Goal: Task Accomplishment & Management: Use online tool/utility

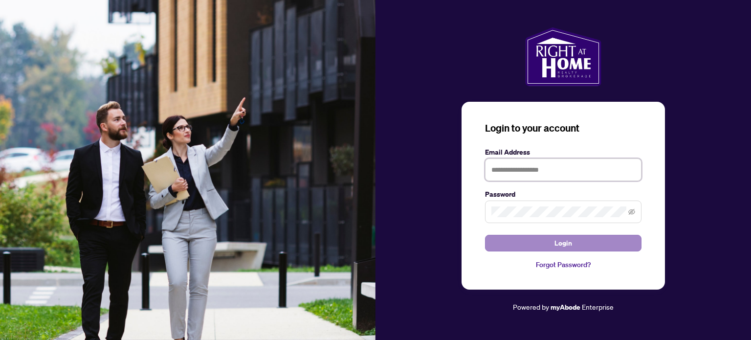
type input "**********"
click at [519, 239] on button "Login" at bounding box center [563, 243] width 156 height 17
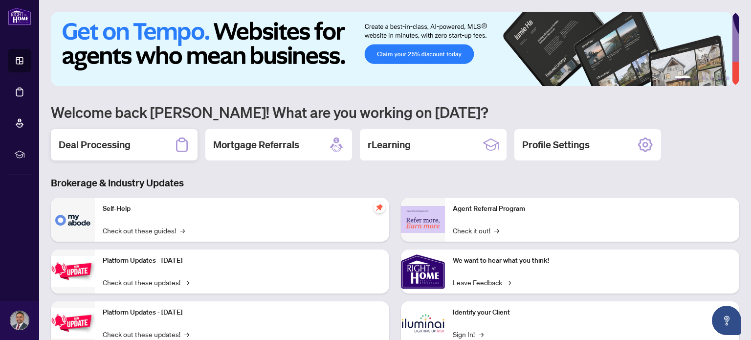
click at [146, 142] on div "Deal Processing" at bounding box center [124, 144] width 147 height 31
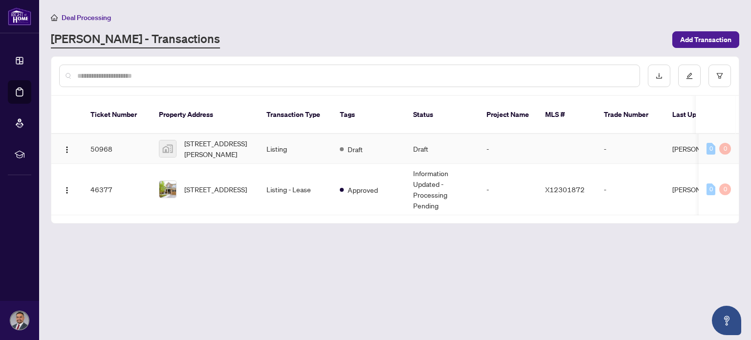
click at [107, 135] on td "50968" at bounding box center [117, 149] width 68 height 30
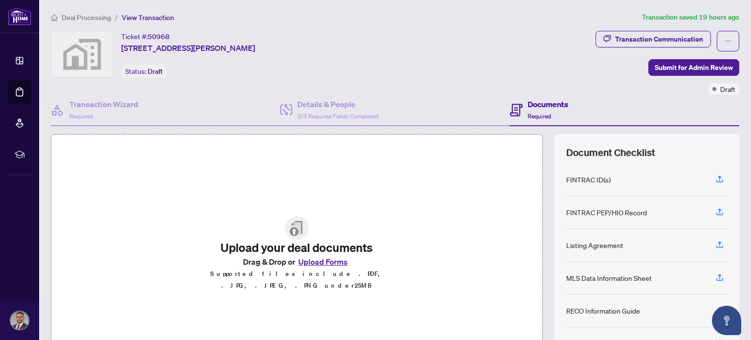
click at [596, 175] on div "FINTRAC ID(s)" at bounding box center [588, 179] width 44 height 11
click at [712, 175] on button "button" at bounding box center [720, 179] width 16 height 17
